Goal: Information Seeking & Learning: Learn about a topic

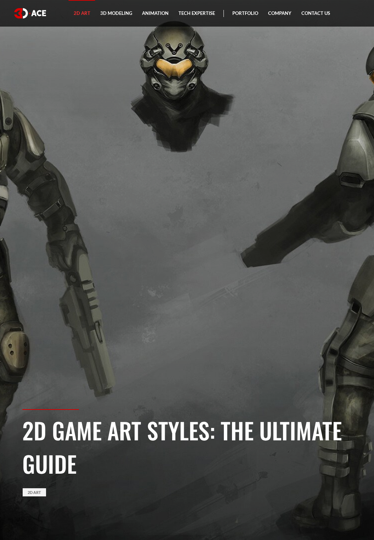
click at [84, 14] on link "2D Art" at bounding box center [82, 13] width 27 height 27
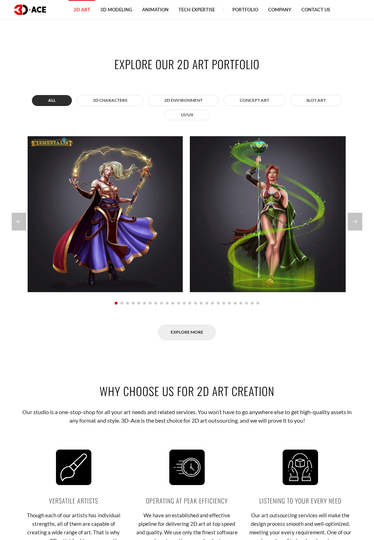
scroll to position [777, 0]
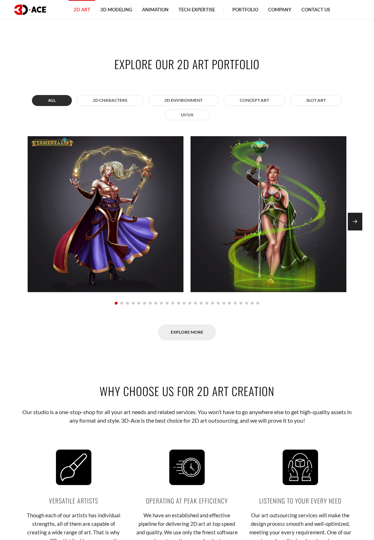
click at [356, 230] on div "Next slide" at bounding box center [355, 222] width 15 height 18
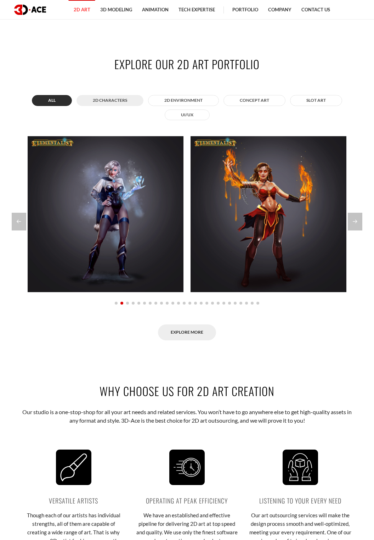
click at [107, 106] on button "2D Characters" at bounding box center [110, 100] width 67 height 11
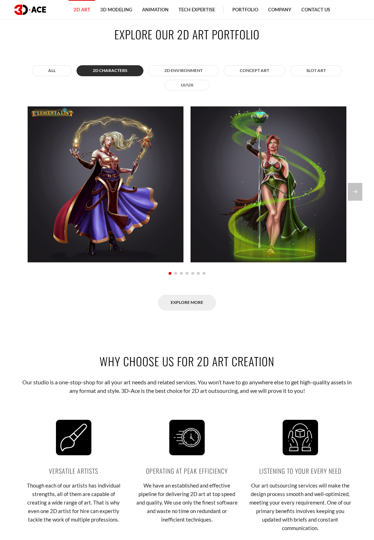
scroll to position [811, 0]
